Goal: Task Accomplishment & Management: Use online tool/utility

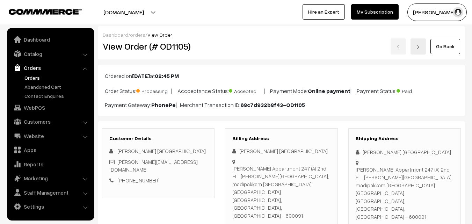
scroll to position [35, 0]
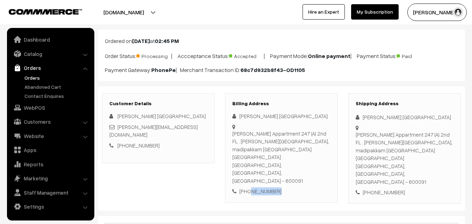
click at [38, 78] on link "Orders" at bounding box center [57, 77] width 69 height 7
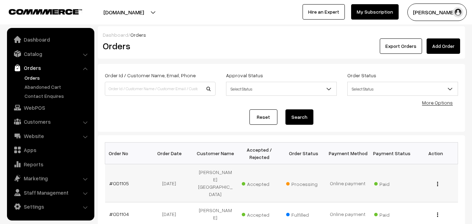
scroll to position [35, 0]
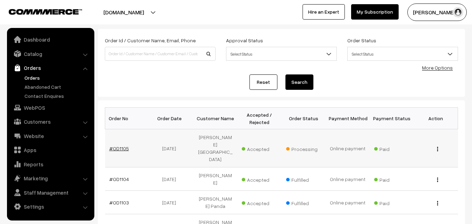
click at [123, 145] on link "#OD1105" at bounding box center [119, 148] width 20 height 6
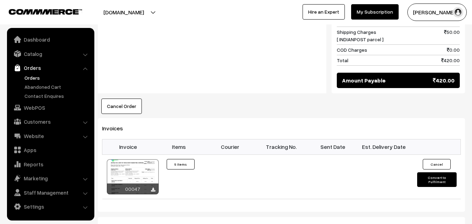
scroll to position [489, 0]
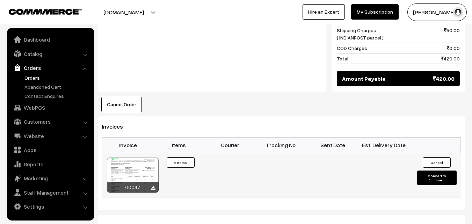
click at [434, 171] on button "Convert to Fulfilment" at bounding box center [436, 178] width 39 height 15
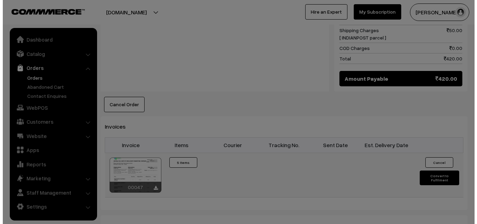
scroll to position [491, 0]
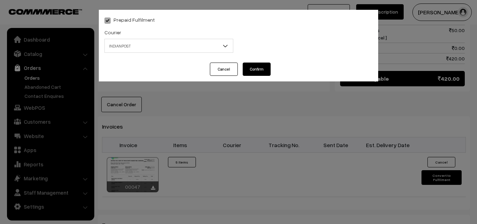
click at [148, 55] on div "Courier -- Select -- INDIANPOST INDIANPOST" at bounding box center [168, 42] width 139 height 29
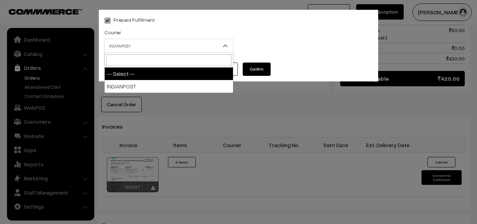
click at [149, 51] on span "INDIANPOST" at bounding box center [169, 46] width 128 height 12
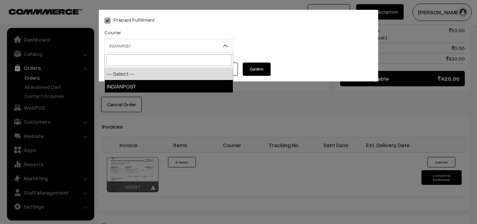
select select "1"
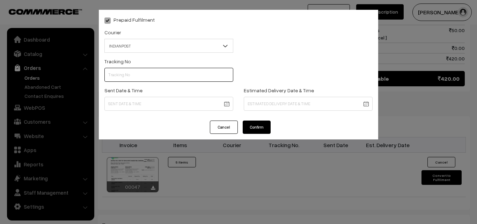
click at [161, 71] on input "text" at bounding box center [168, 75] width 129 height 14
type input "co080481555in"
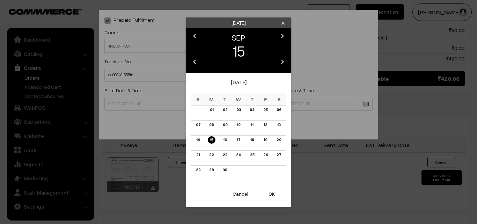
click at [210, 139] on link "15" at bounding box center [211, 139] width 7 height 7
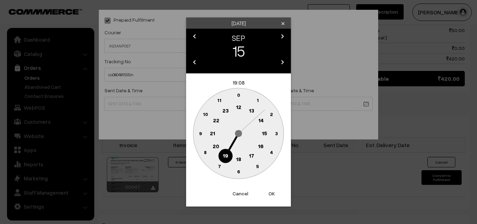
click at [239, 164] on circle at bounding box center [239, 159] width 14 height 14
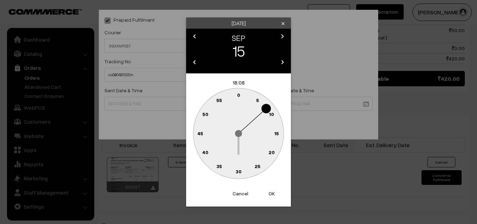
click at [273, 193] on button "OK" at bounding box center [272, 193] width 28 height 15
type input "15-09-2025 18:08"
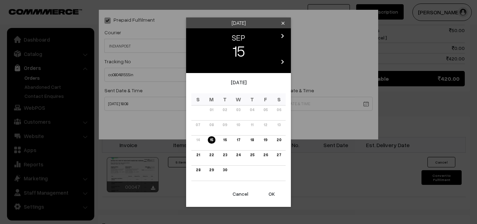
click at [213, 153] on link "22" at bounding box center [211, 154] width 9 height 7
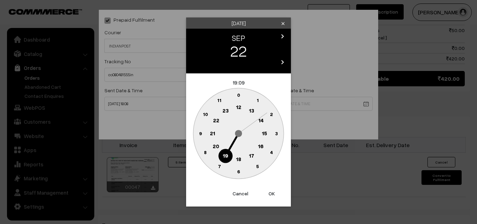
click at [272, 194] on button "OK" at bounding box center [272, 193] width 28 height 15
type input "22-09-2025 19:09"
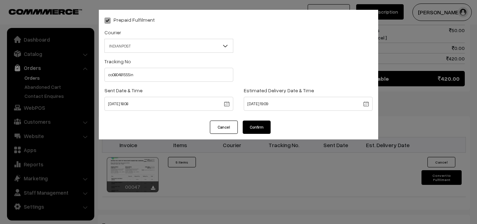
click at [255, 125] on button "Confirm" at bounding box center [257, 127] width 28 height 13
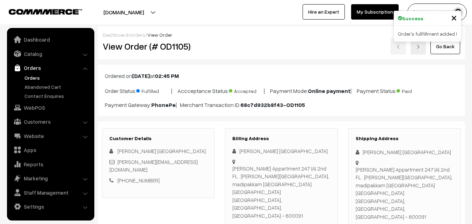
scroll to position [489, 0]
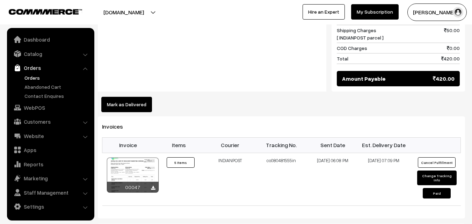
click at [32, 73] on link "Orders" at bounding box center [50, 68] width 83 height 13
click at [33, 75] on link "Orders" at bounding box center [57, 77] width 69 height 7
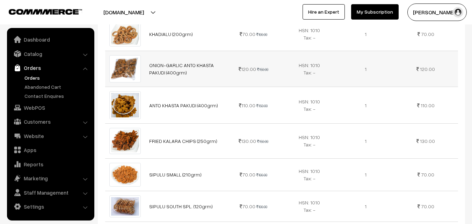
scroll to position [245, 0]
